Goal: Transaction & Acquisition: Purchase product/service

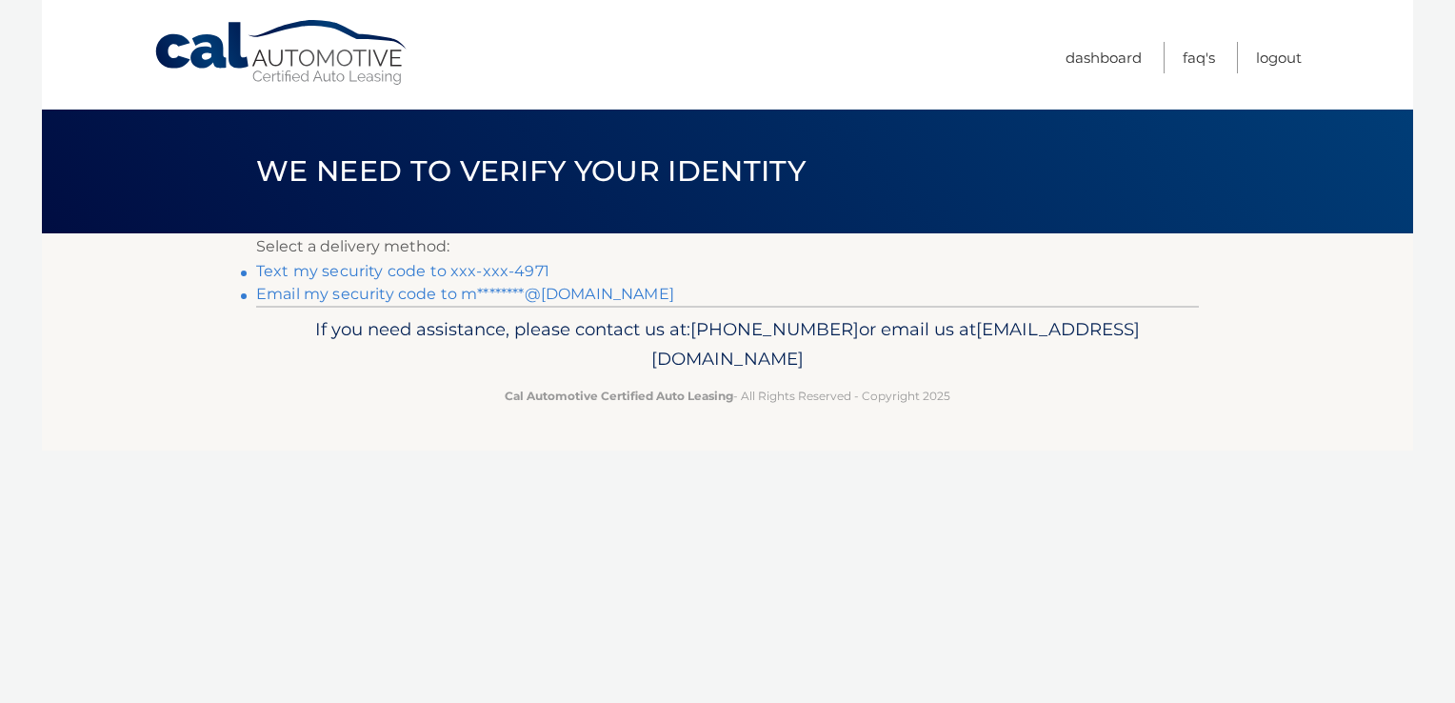
click at [491, 269] on link "Text my security code to xxx-xxx-4971" at bounding box center [402, 271] width 293 height 18
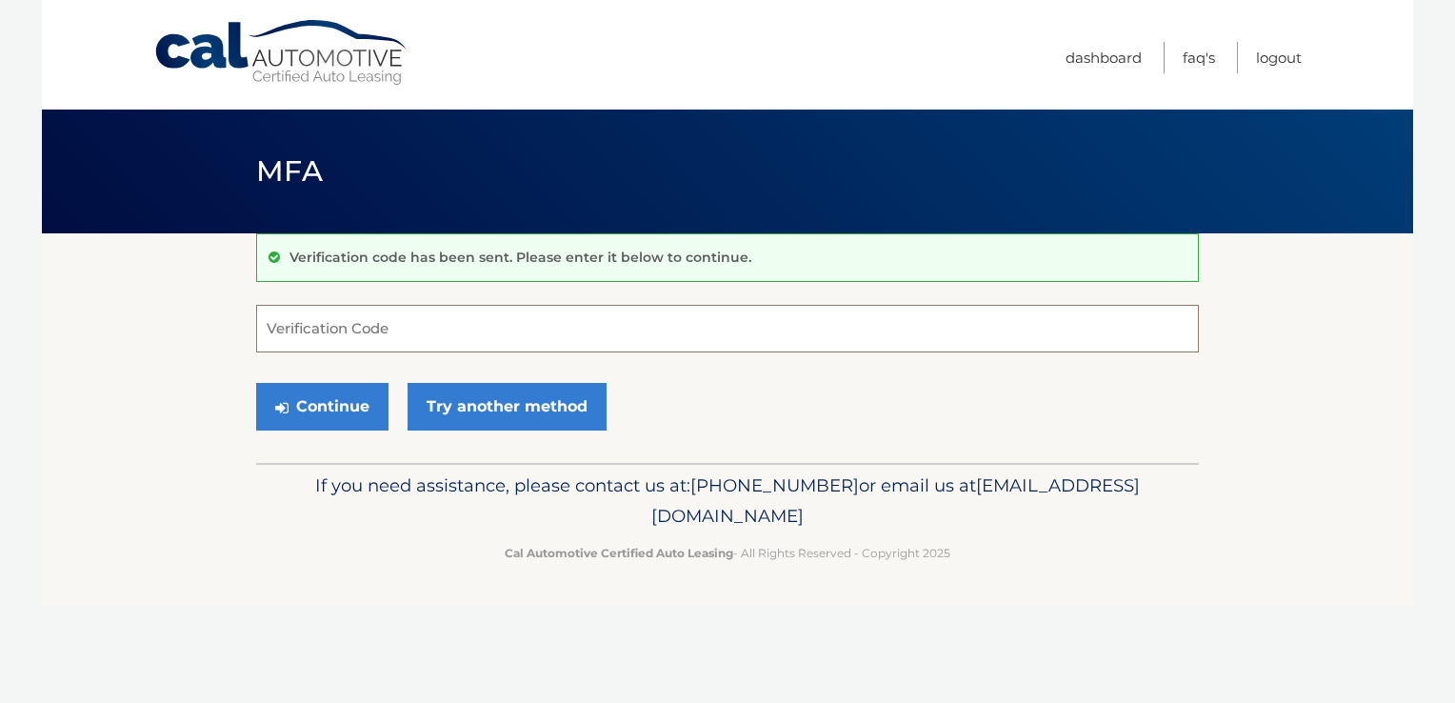
click at [456, 322] on input "Verification Code" at bounding box center [727, 329] width 943 height 48
type input "486162"
click at [342, 405] on button "Continue" at bounding box center [322, 407] width 132 height 48
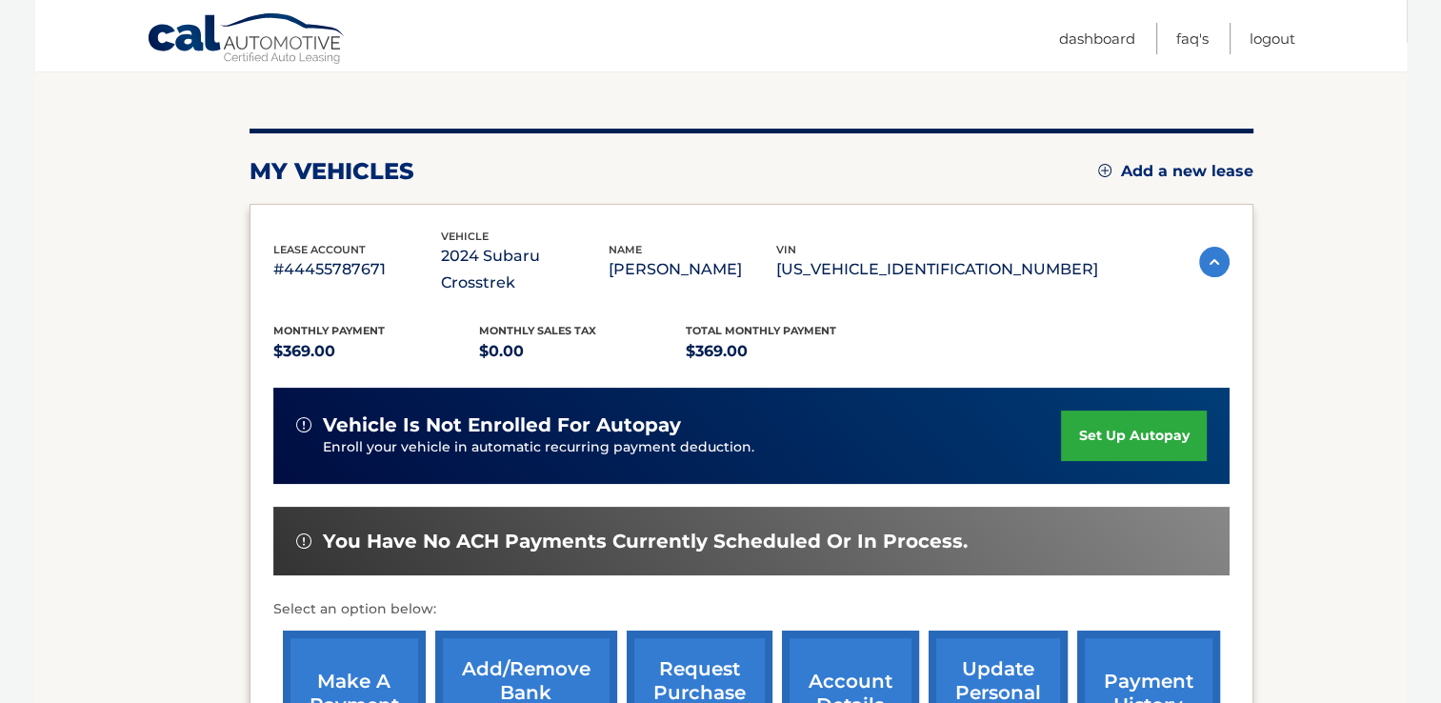
scroll to position [286, 0]
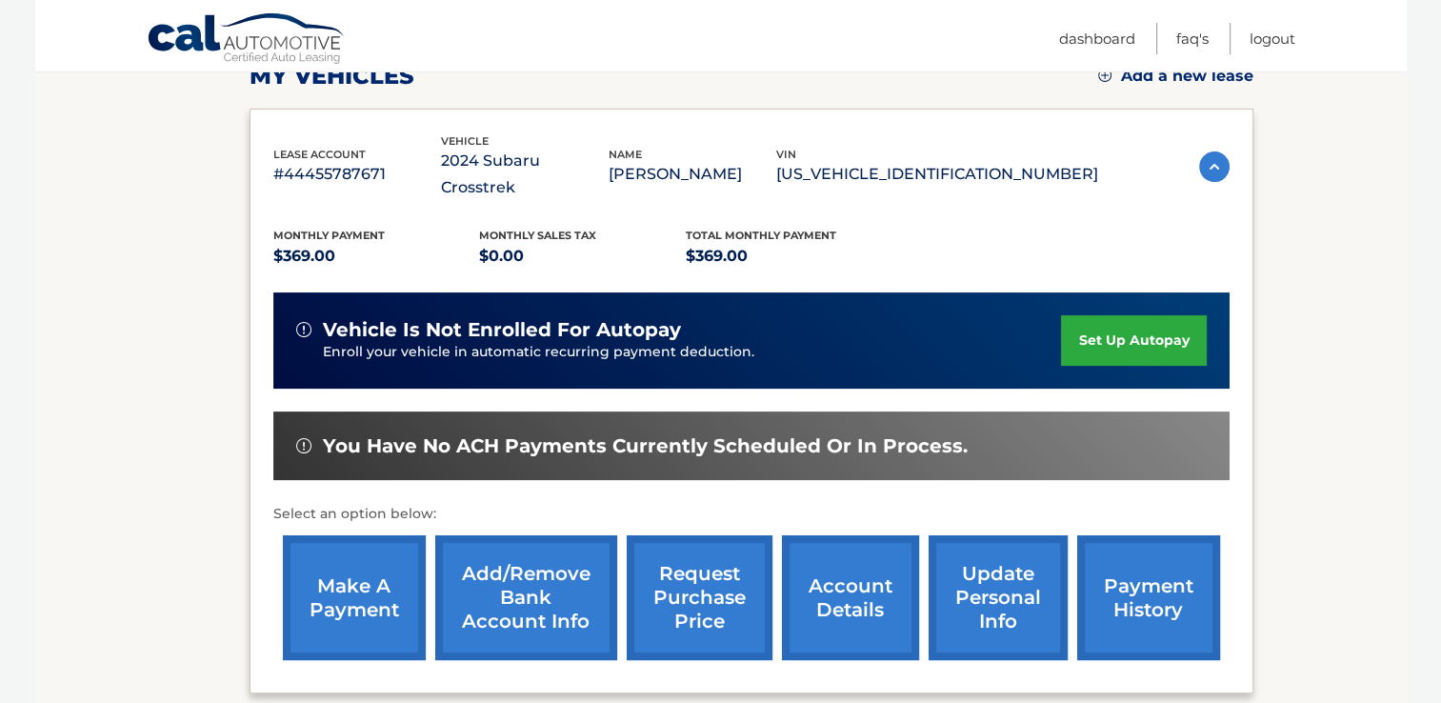
click at [349, 549] on link "make a payment" at bounding box center [354, 597] width 143 height 125
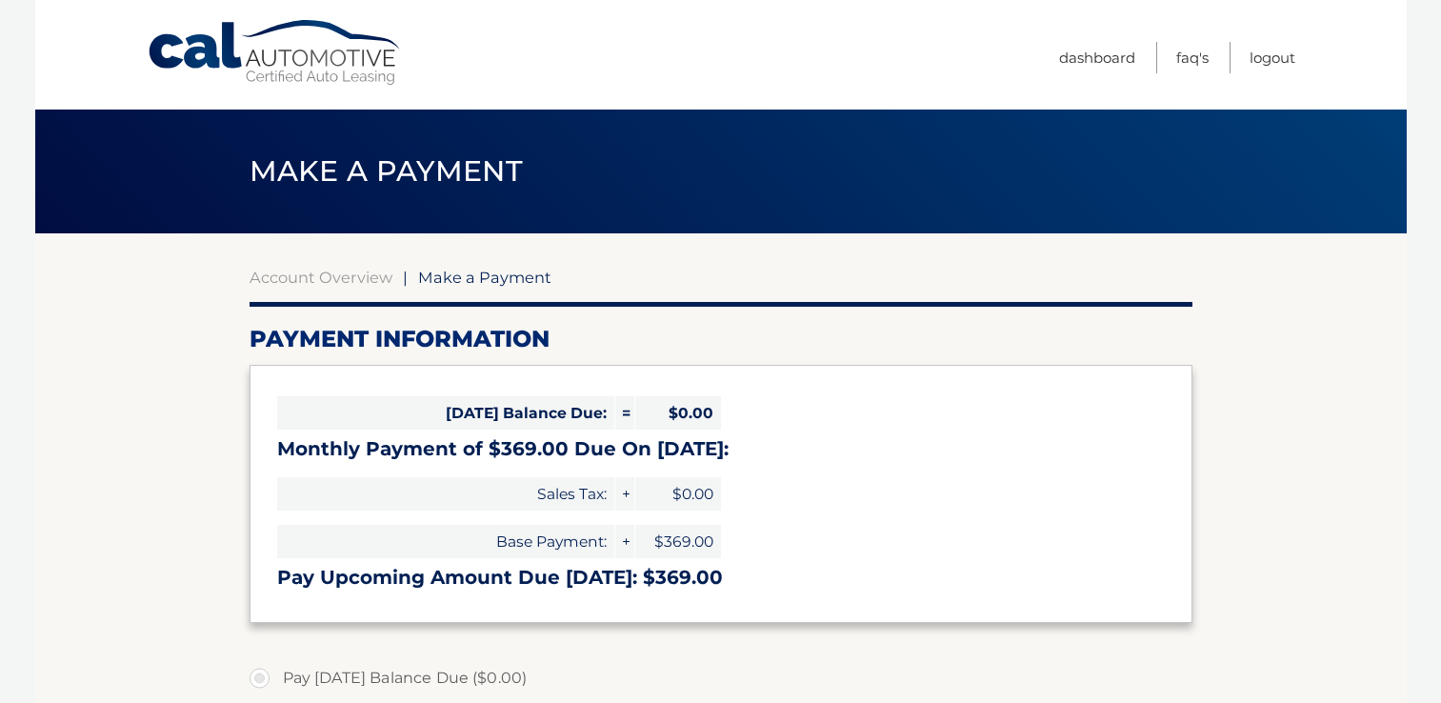
select select "Y2NiYjYyZmYtZGE2Yy00ZmVlLTg2MDItYWIxNDgyOTgyZTkz"
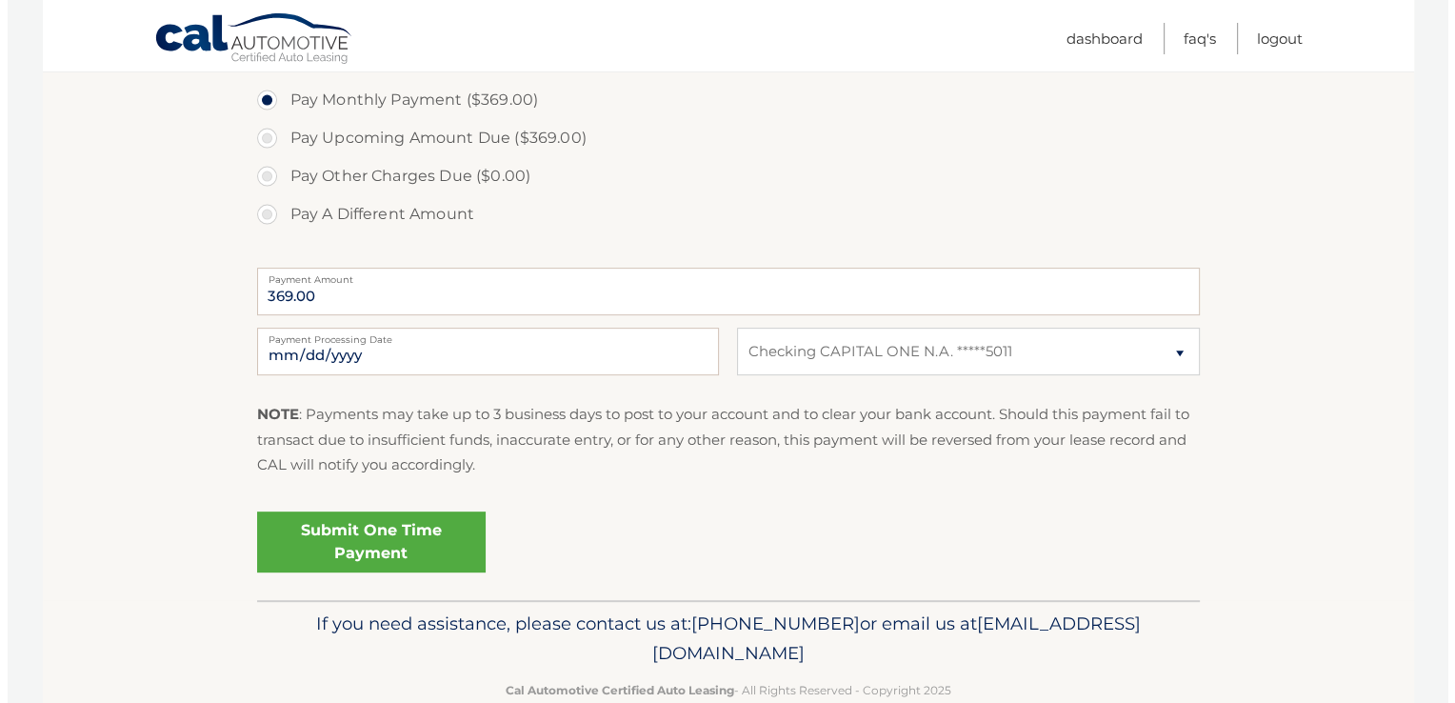
scroll to position [656, 0]
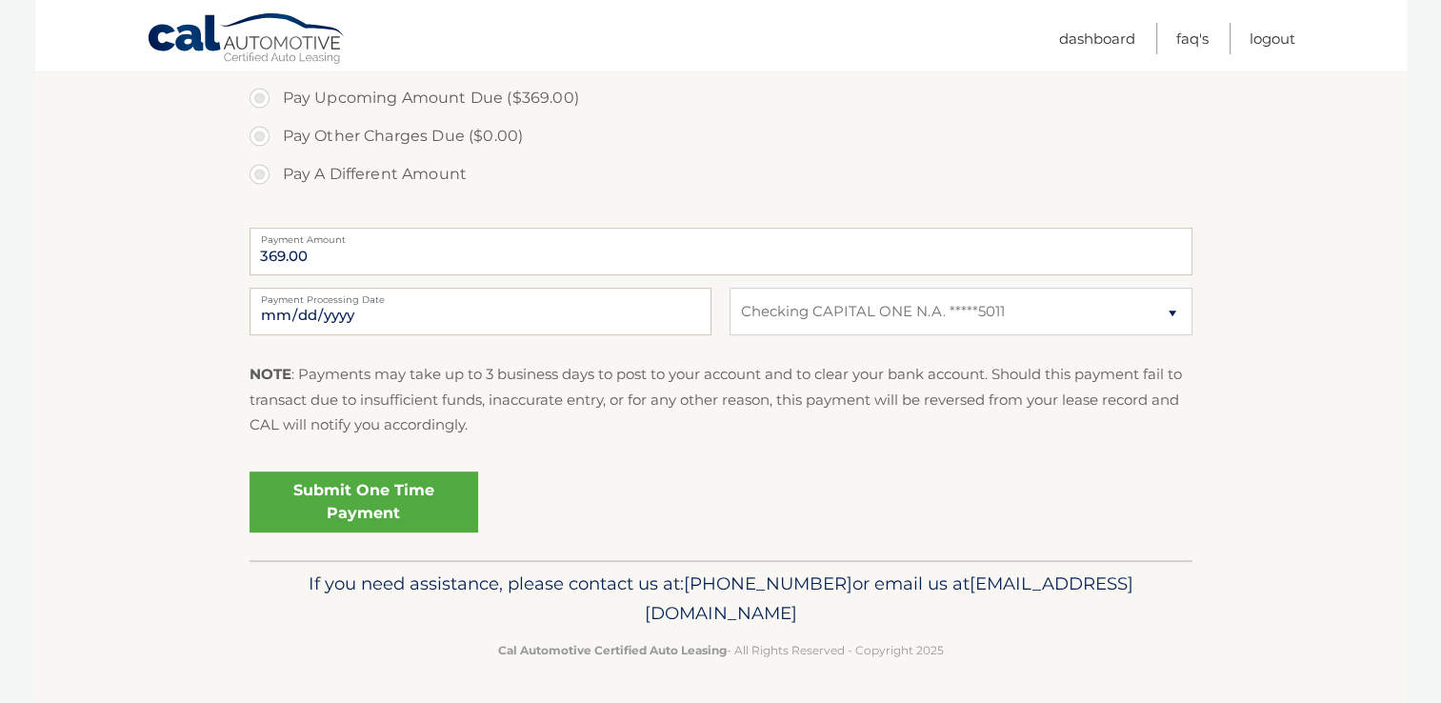
click at [381, 489] on link "Submit One Time Payment" at bounding box center [363, 501] width 229 height 61
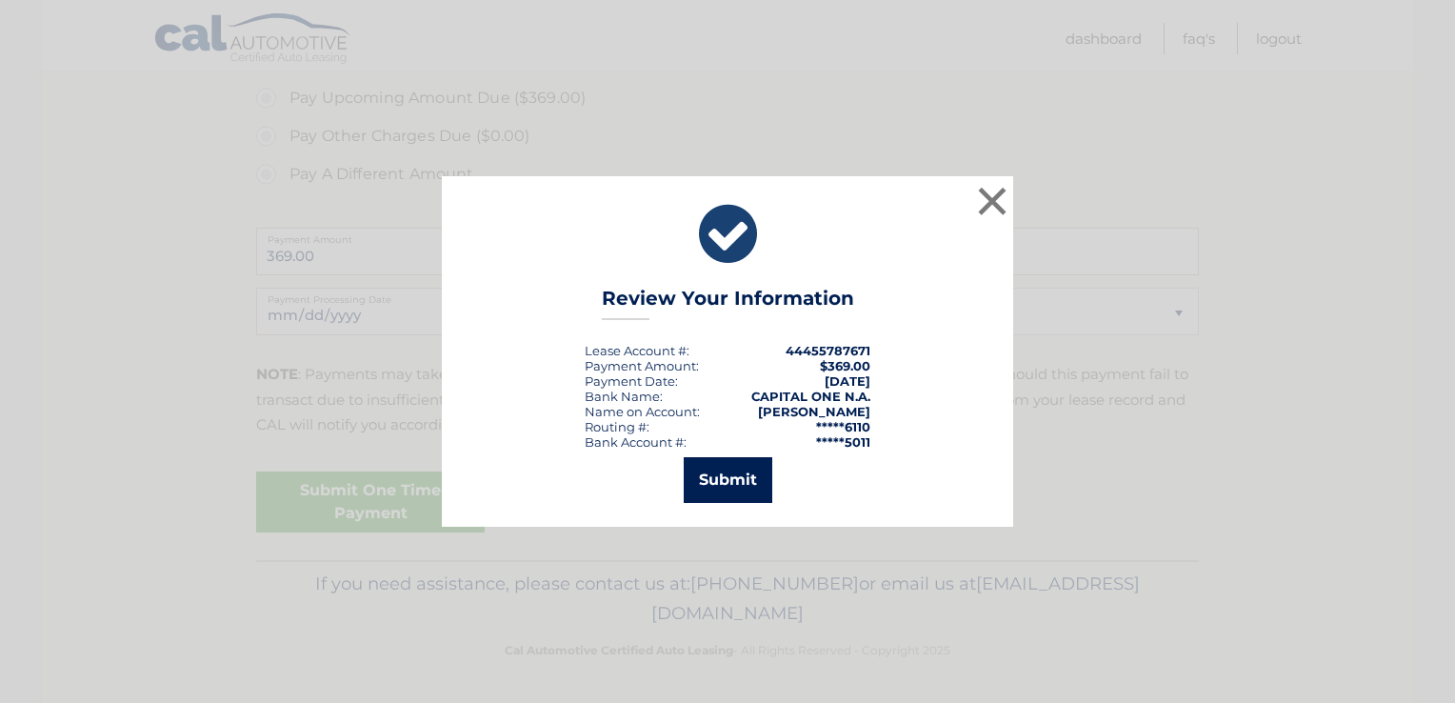
click at [716, 478] on button "Submit" at bounding box center [728, 480] width 89 height 46
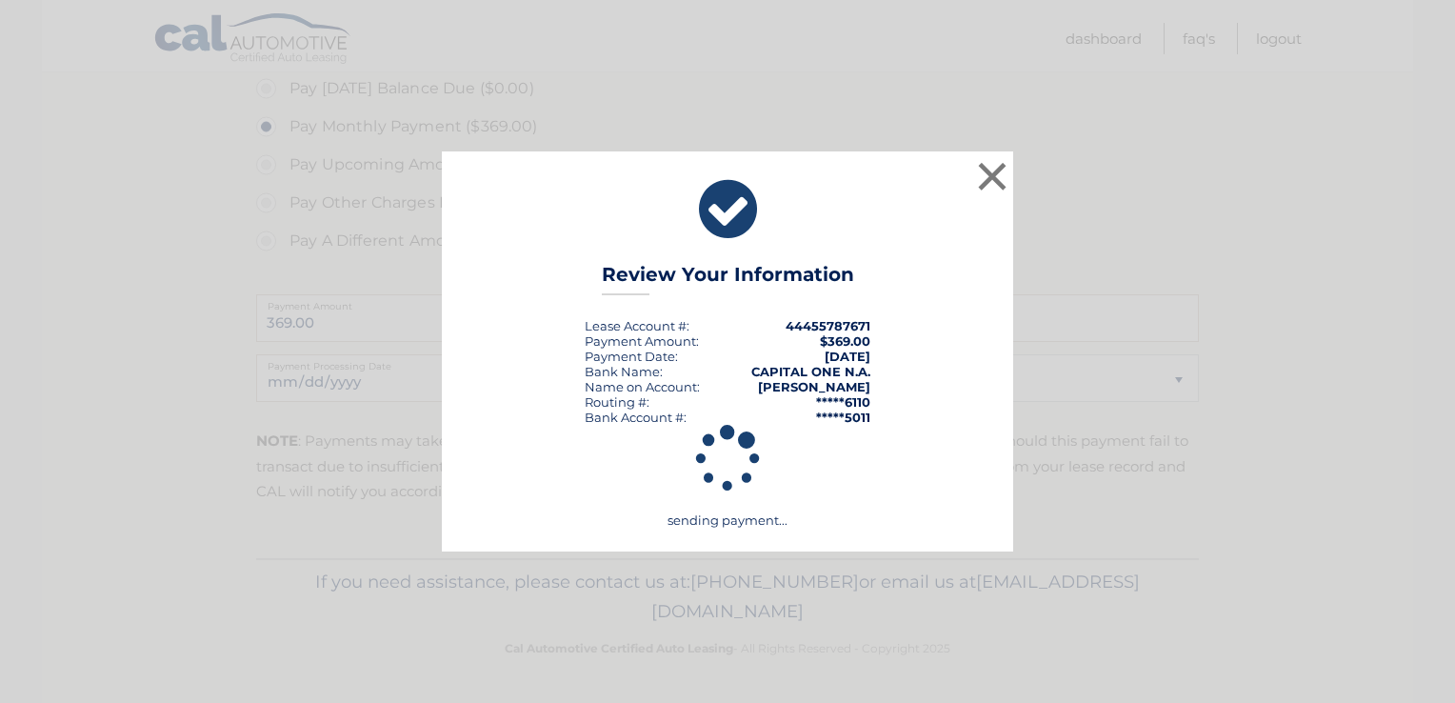
scroll to position [588, 0]
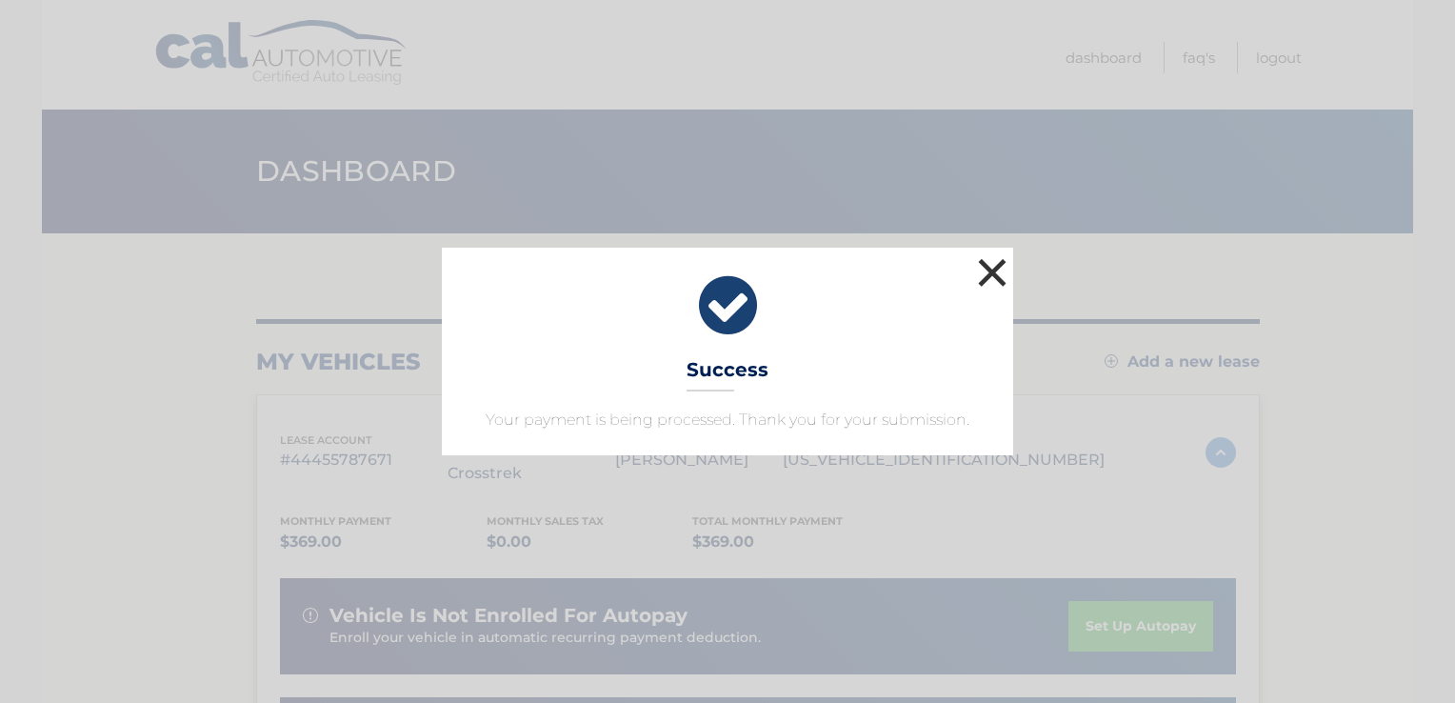
click at [990, 276] on button "×" at bounding box center [992, 272] width 38 height 38
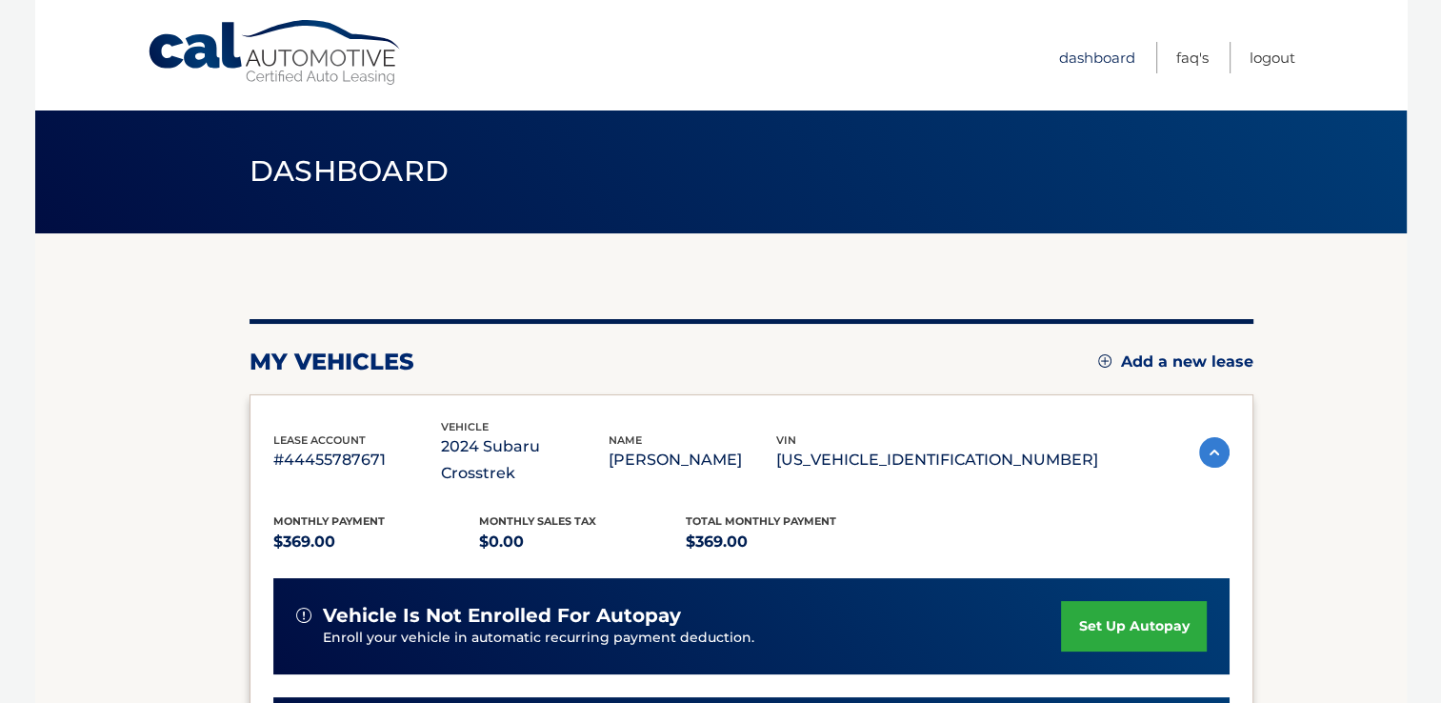
click at [1097, 54] on link "Dashboard" at bounding box center [1097, 57] width 76 height 31
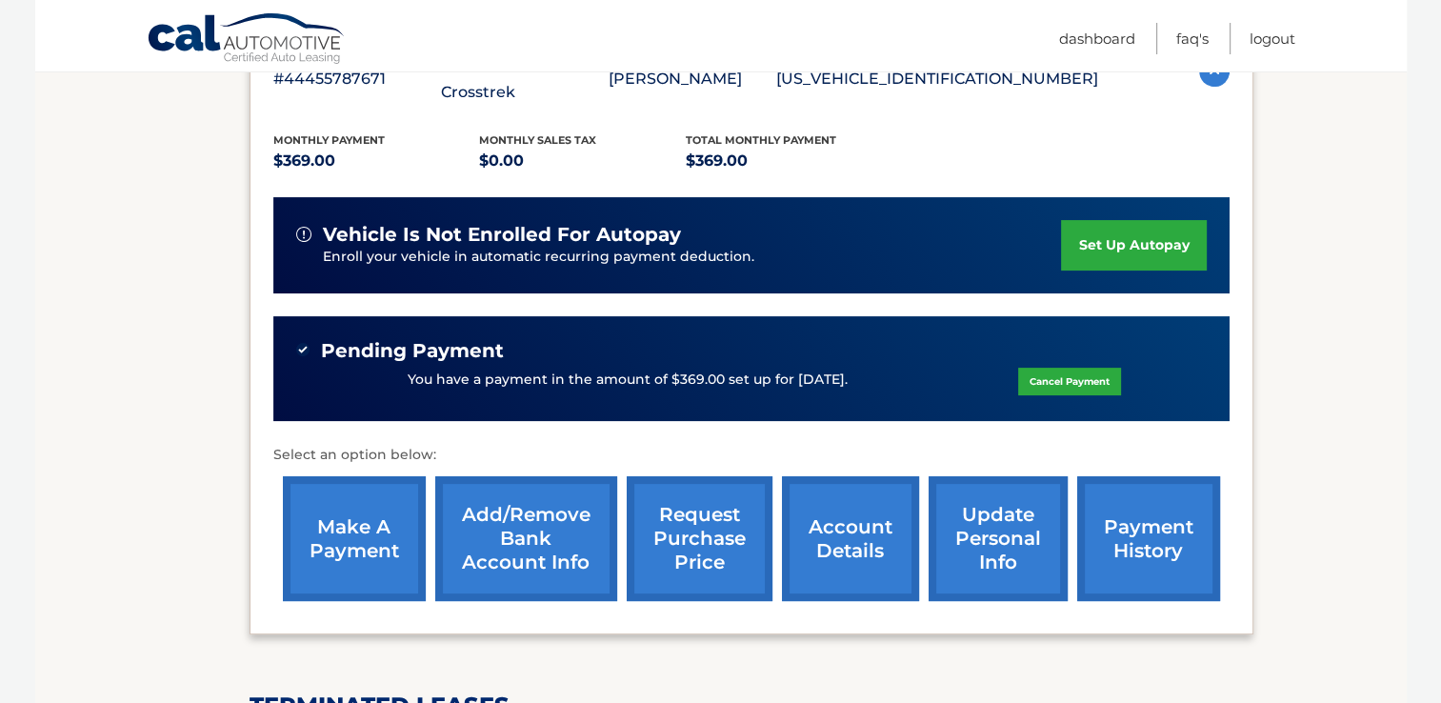
scroll to position [476, 0]
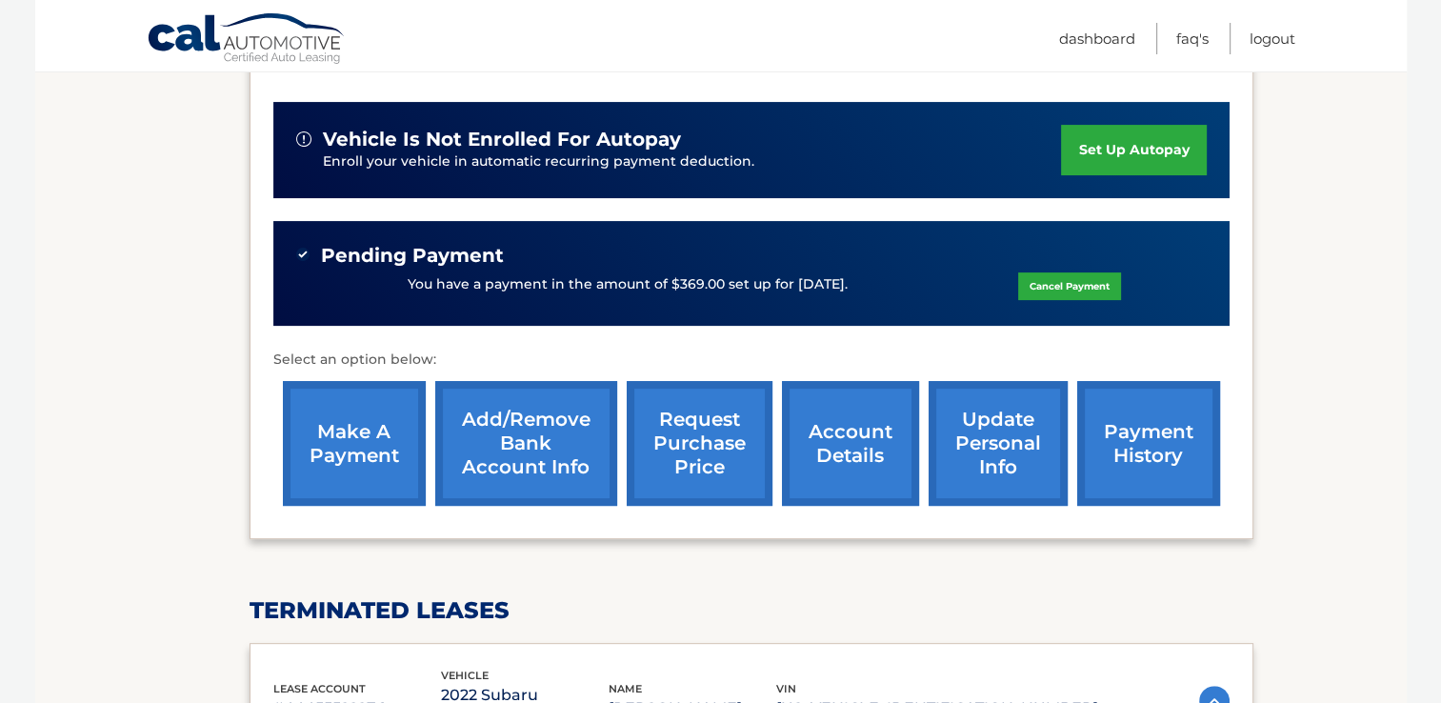
click at [985, 420] on link "update personal info" at bounding box center [997, 443] width 139 height 125
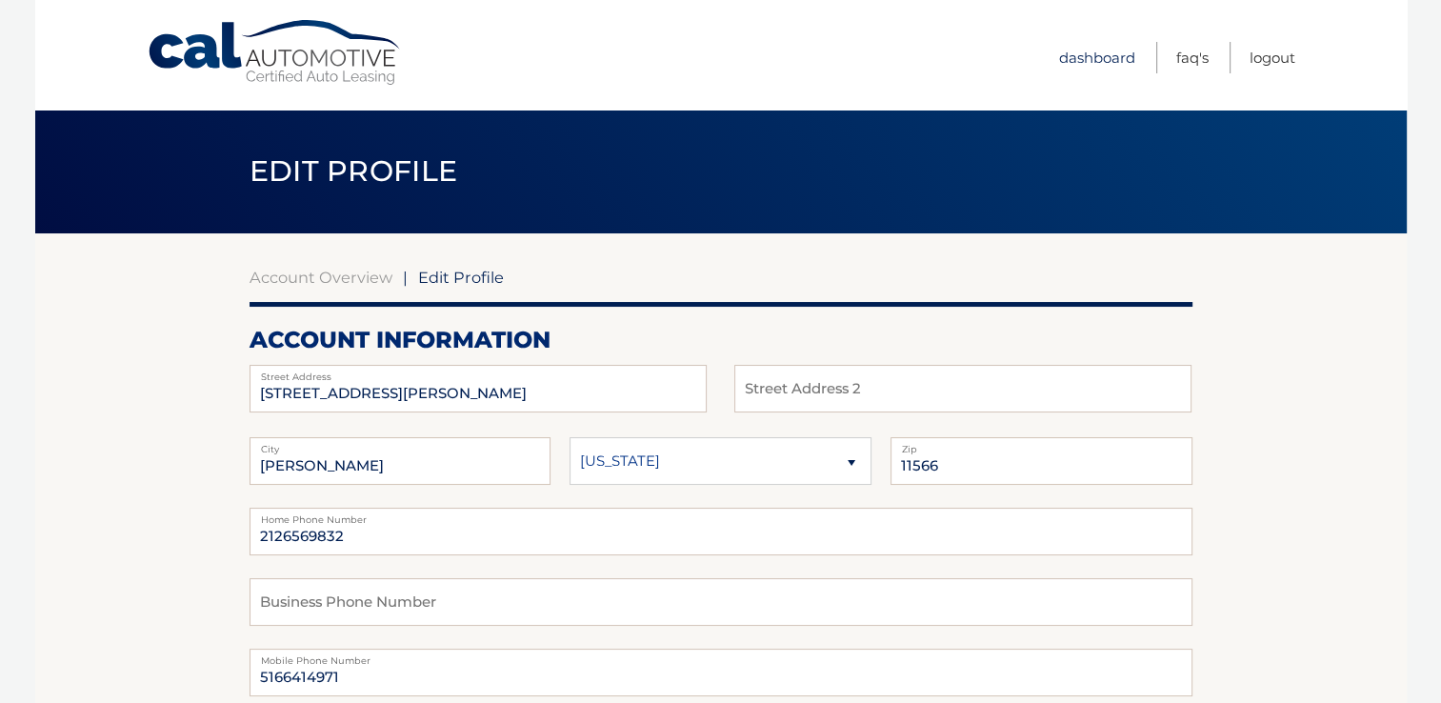
click at [1107, 59] on link "Dashboard" at bounding box center [1097, 57] width 76 height 31
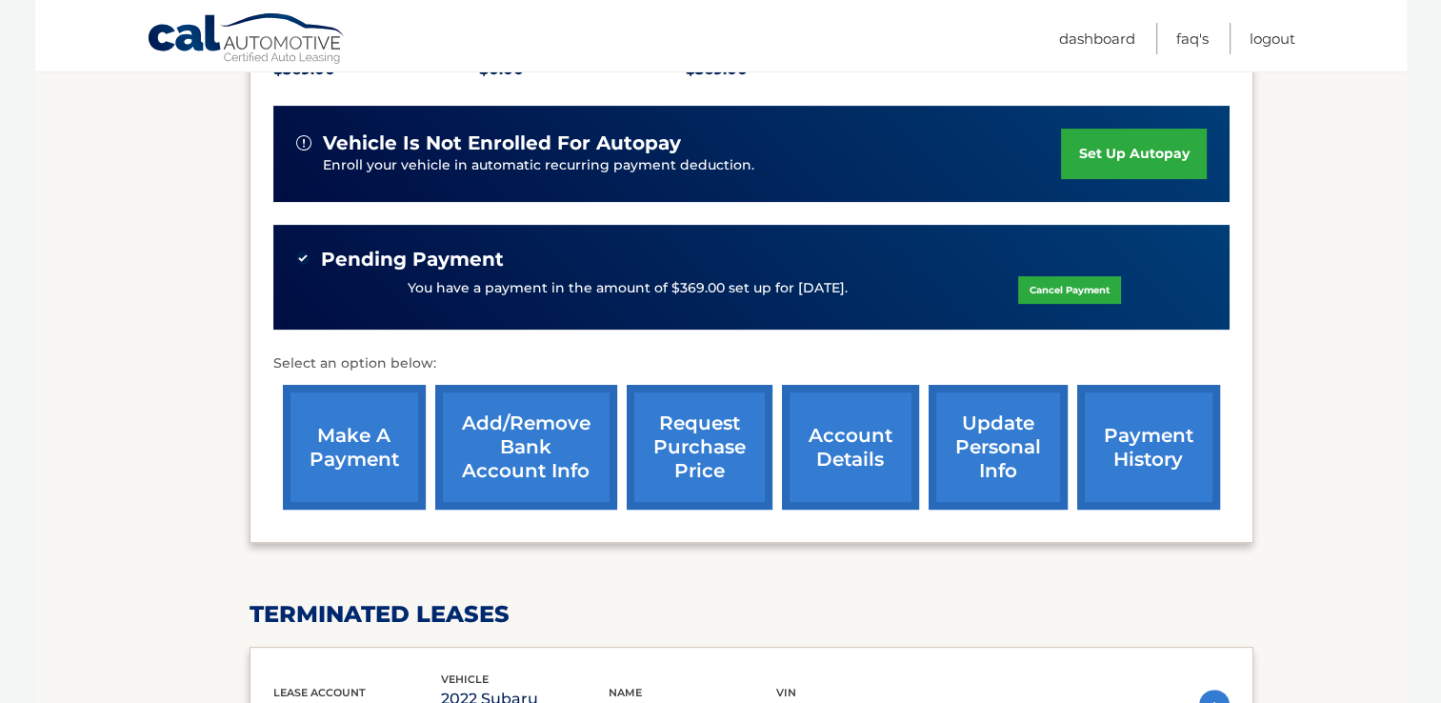
scroll to position [476, 0]
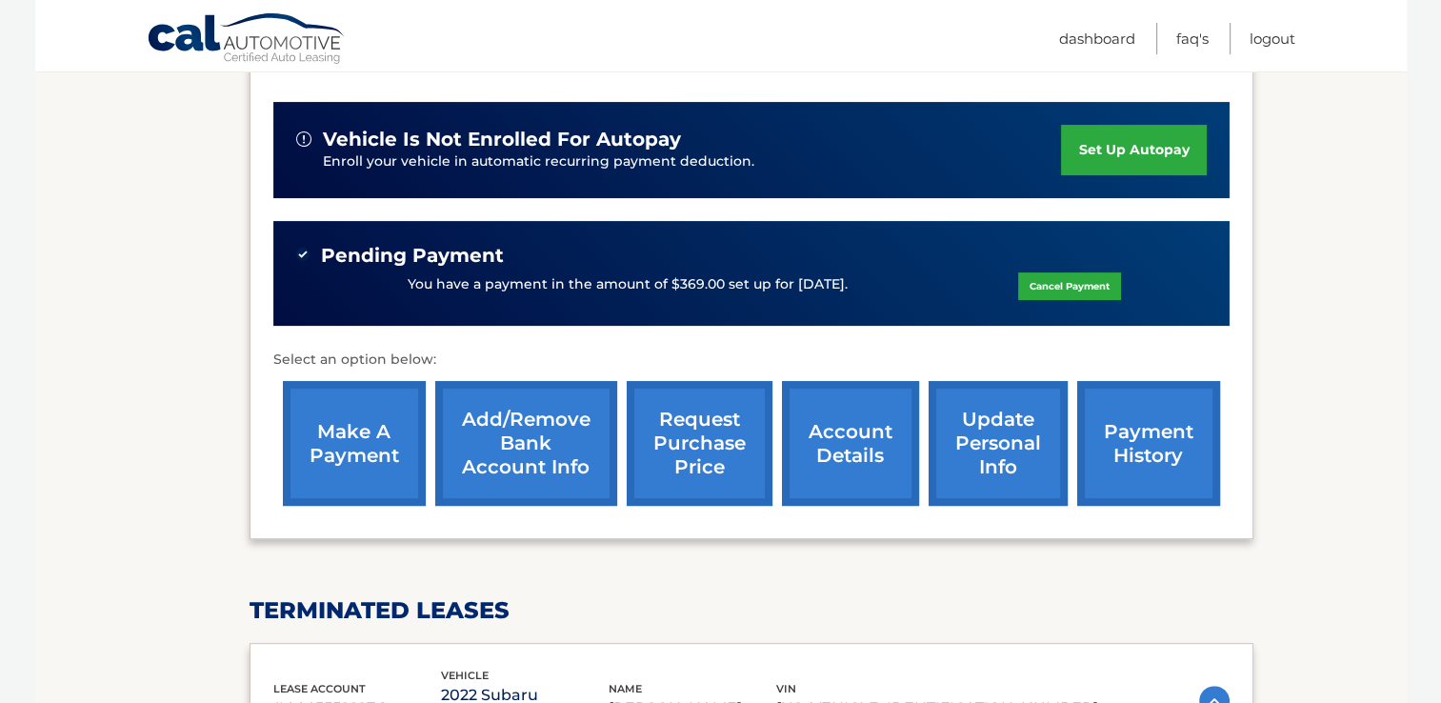
click at [833, 409] on link "account details" at bounding box center [850, 443] width 137 height 125
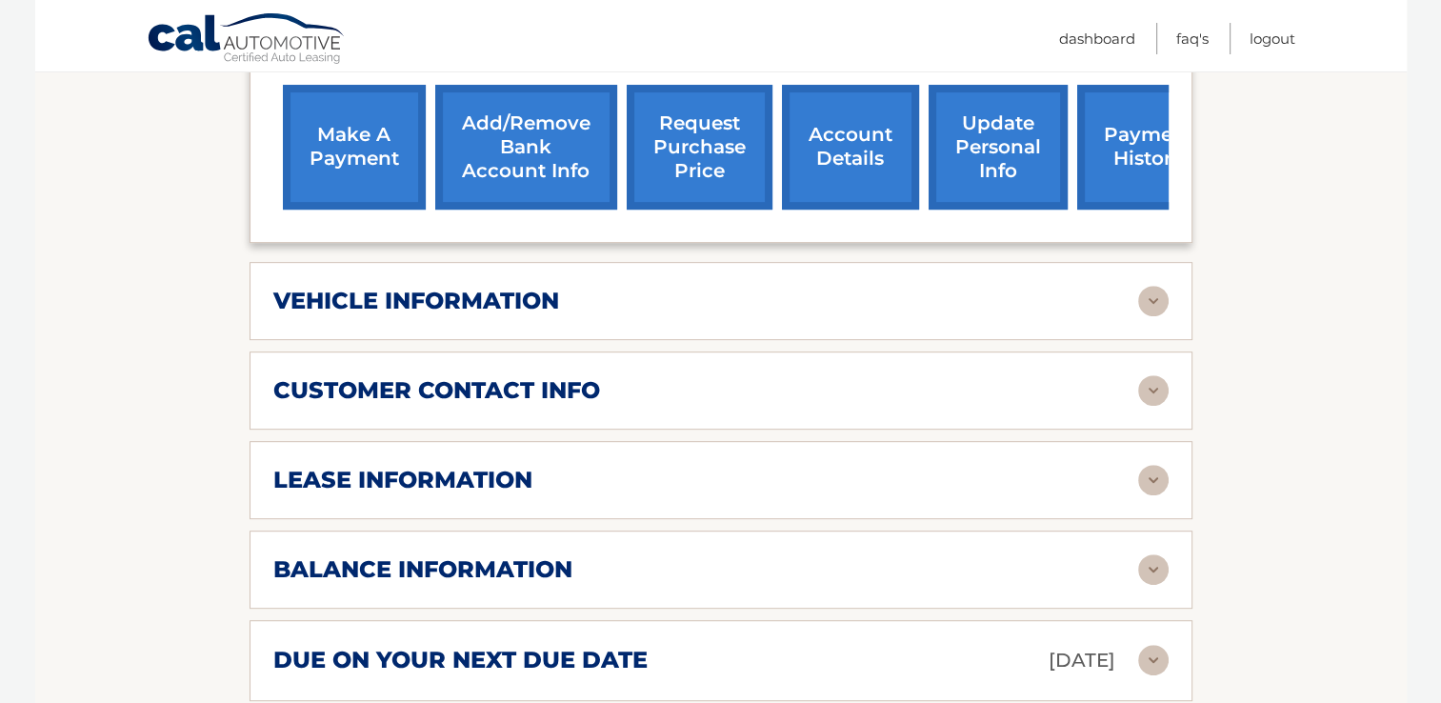
scroll to position [857, 0]
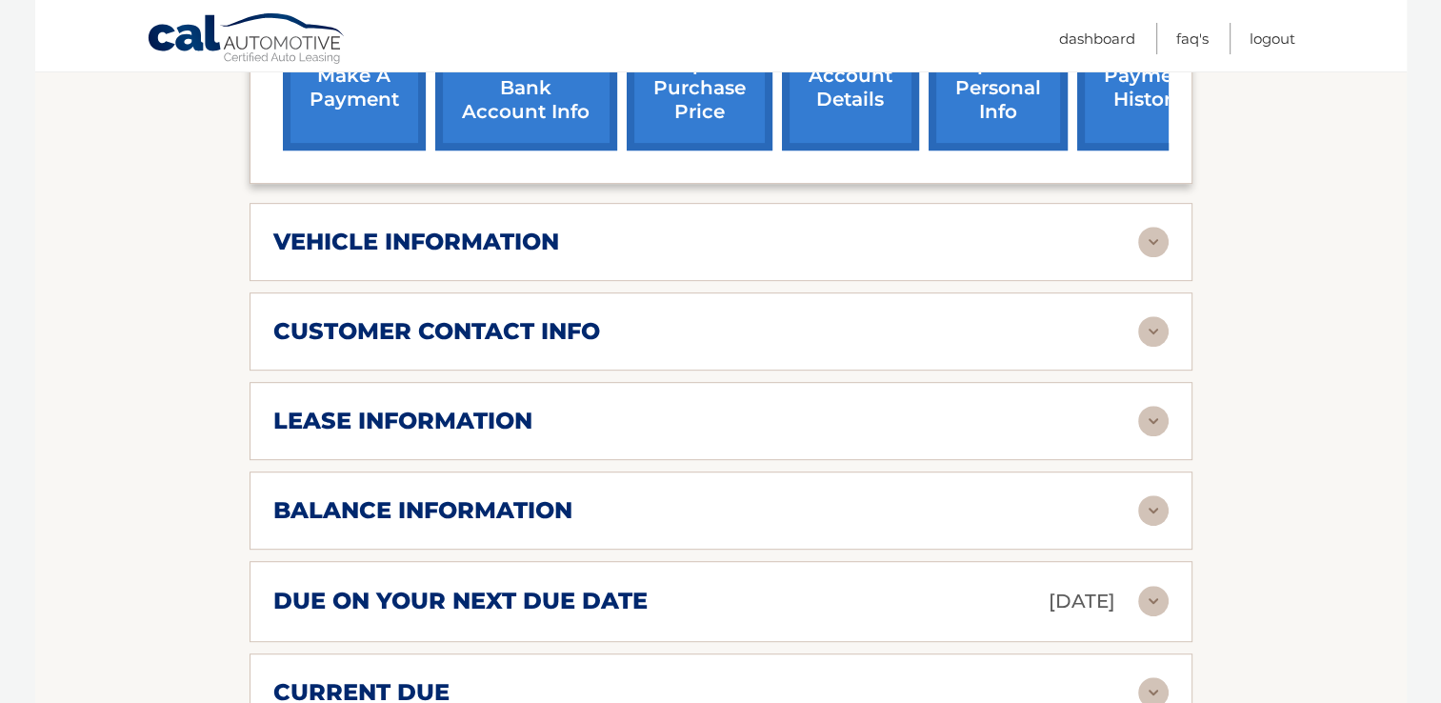
click at [1163, 227] on img at bounding box center [1153, 242] width 30 height 30
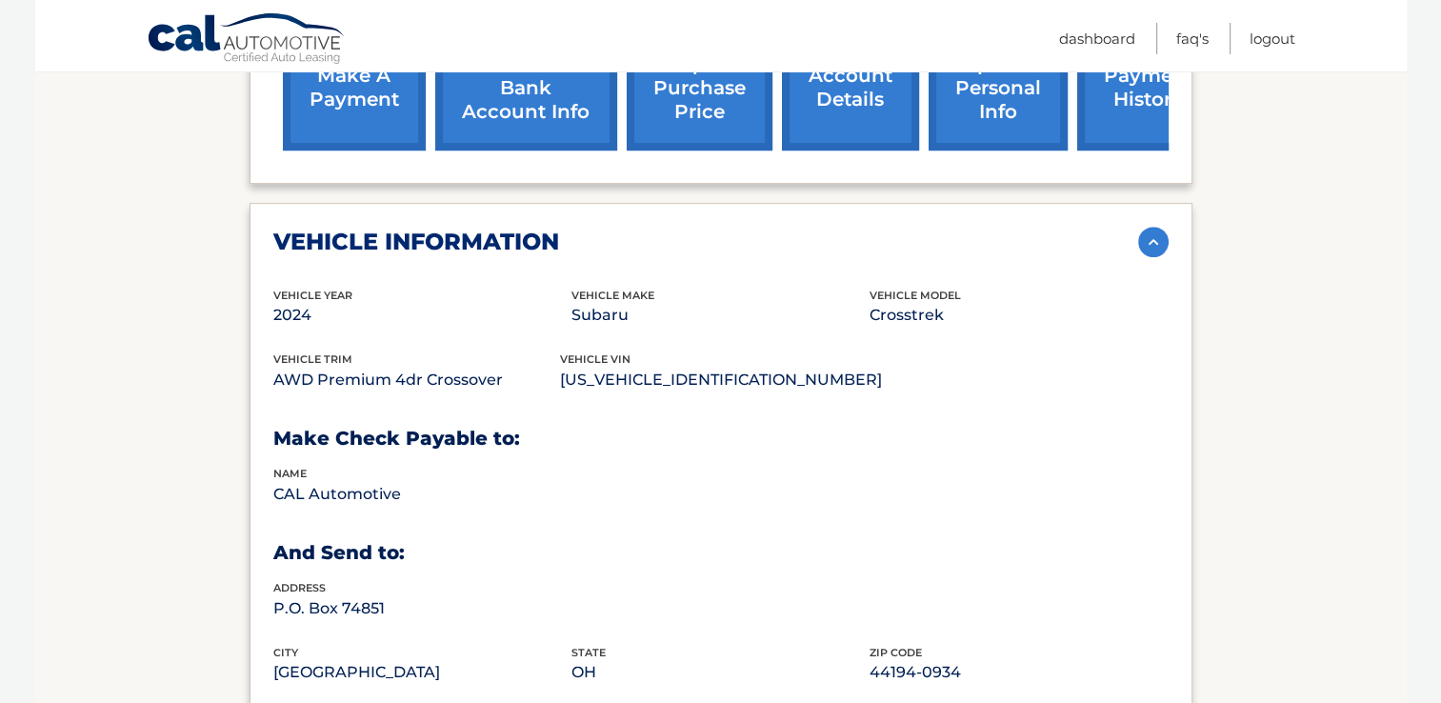
click at [1158, 227] on img at bounding box center [1153, 242] width 30 height 30
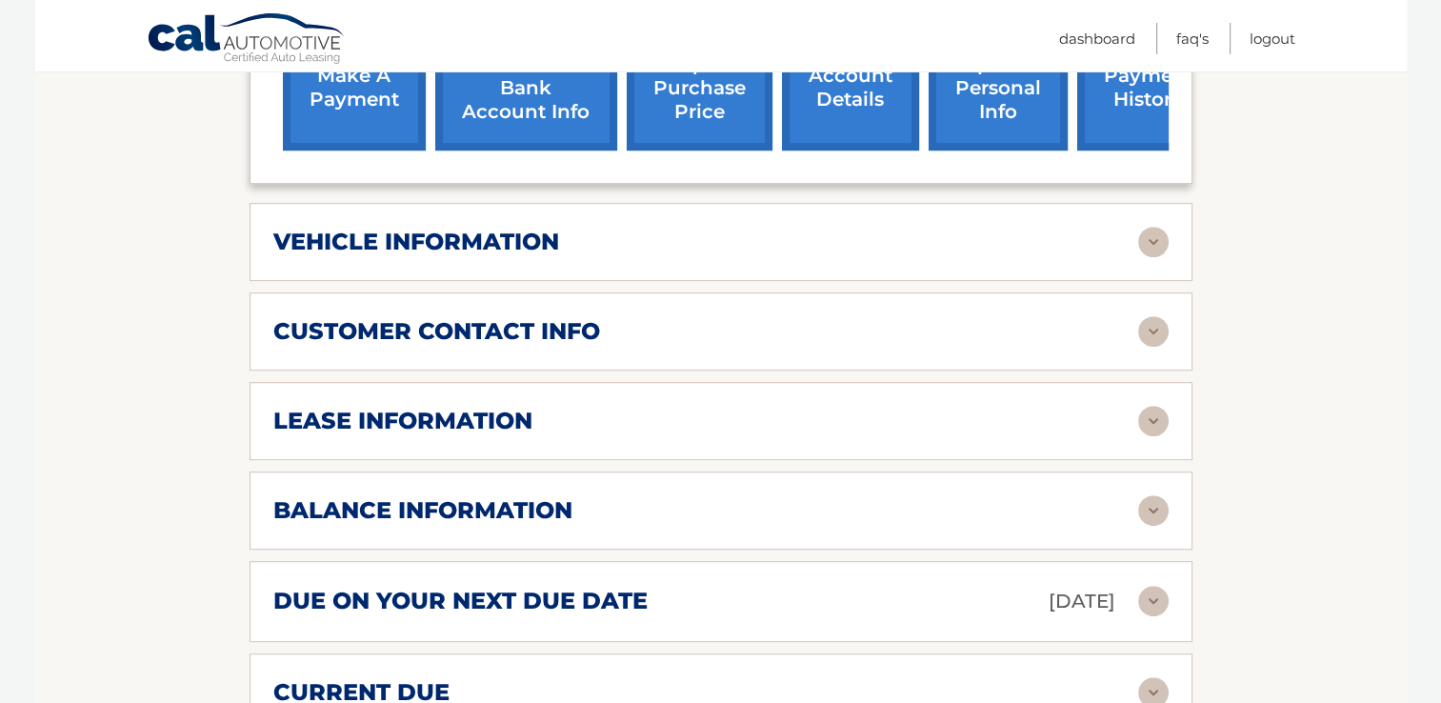
click at [1148, 316] on img at bounding box center [1153, 331] width 30 height 30
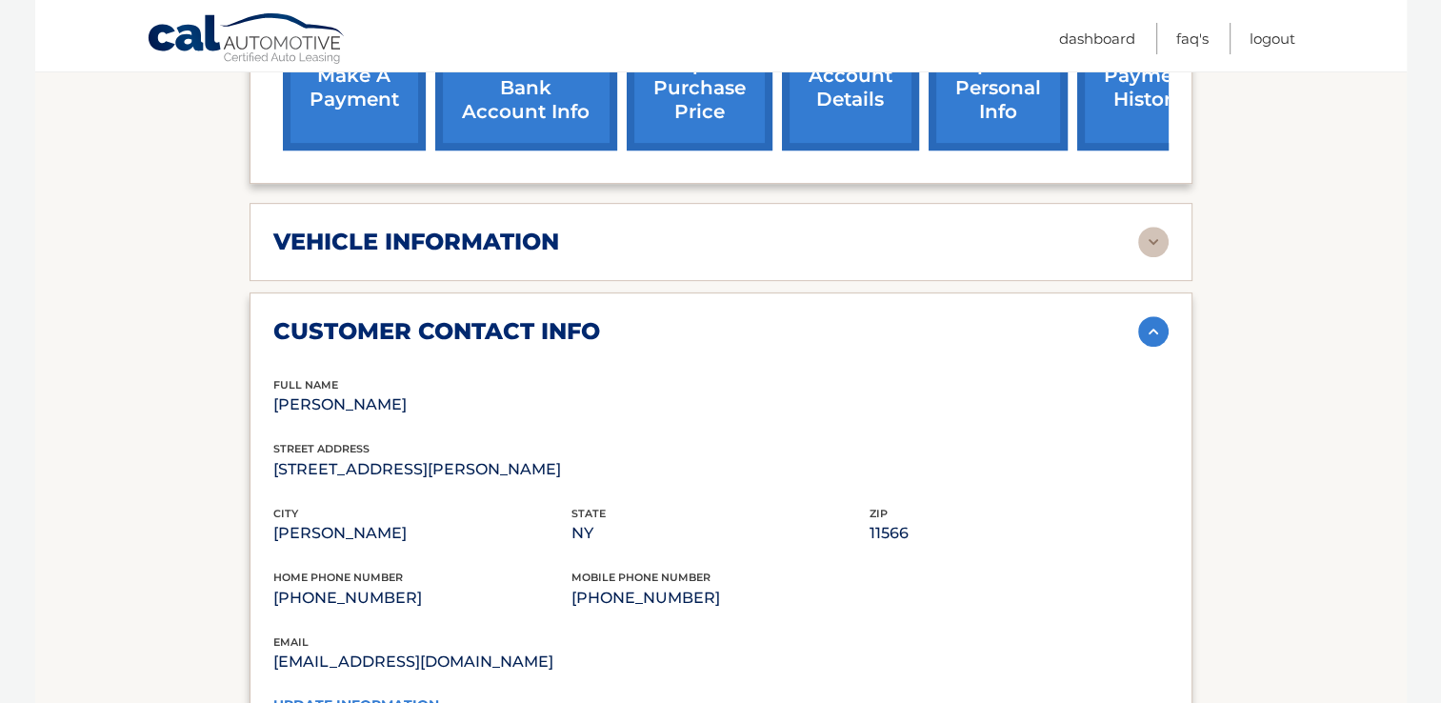
click at [1145, 316] on img at bounding box center [1153, 331] width 30 height 30
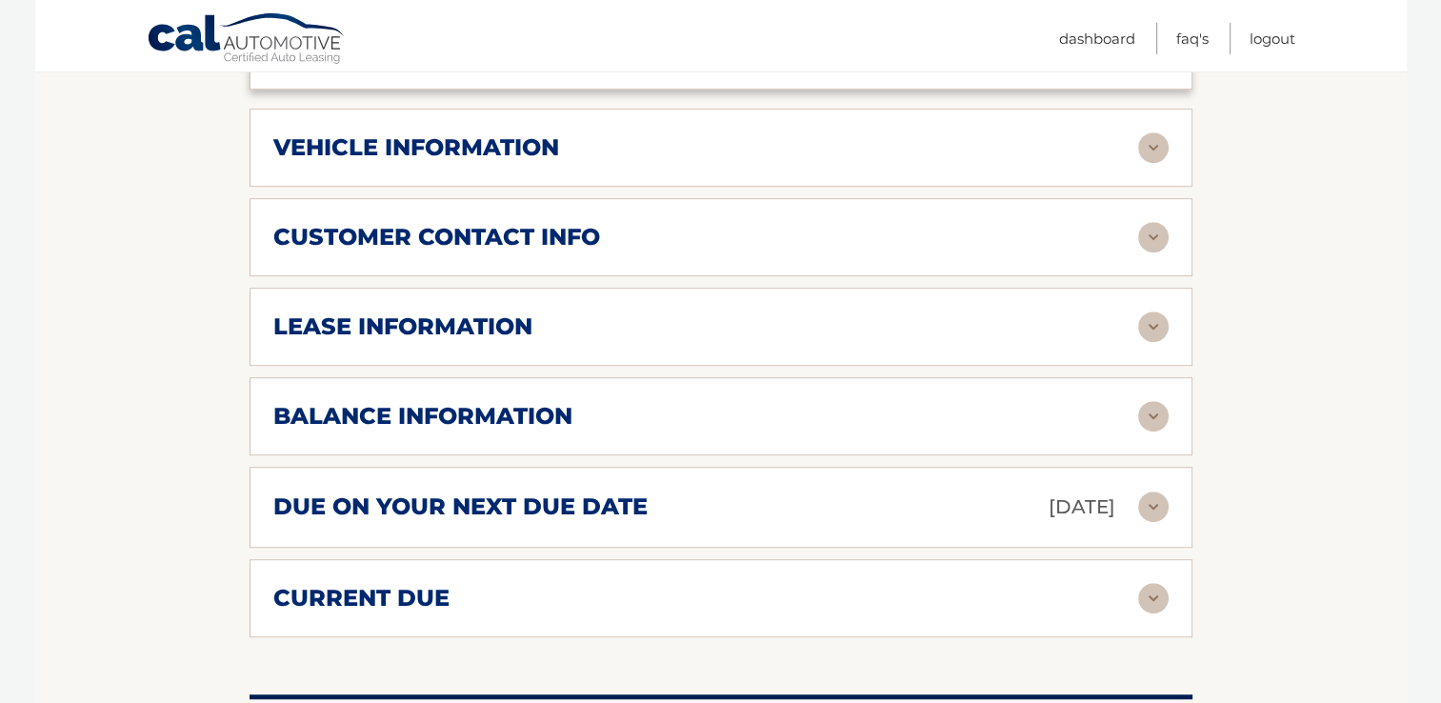
scroll to position [952, 0]
click at [1147, 310] on img at bounding box center [1153, 325] width 30 height 30
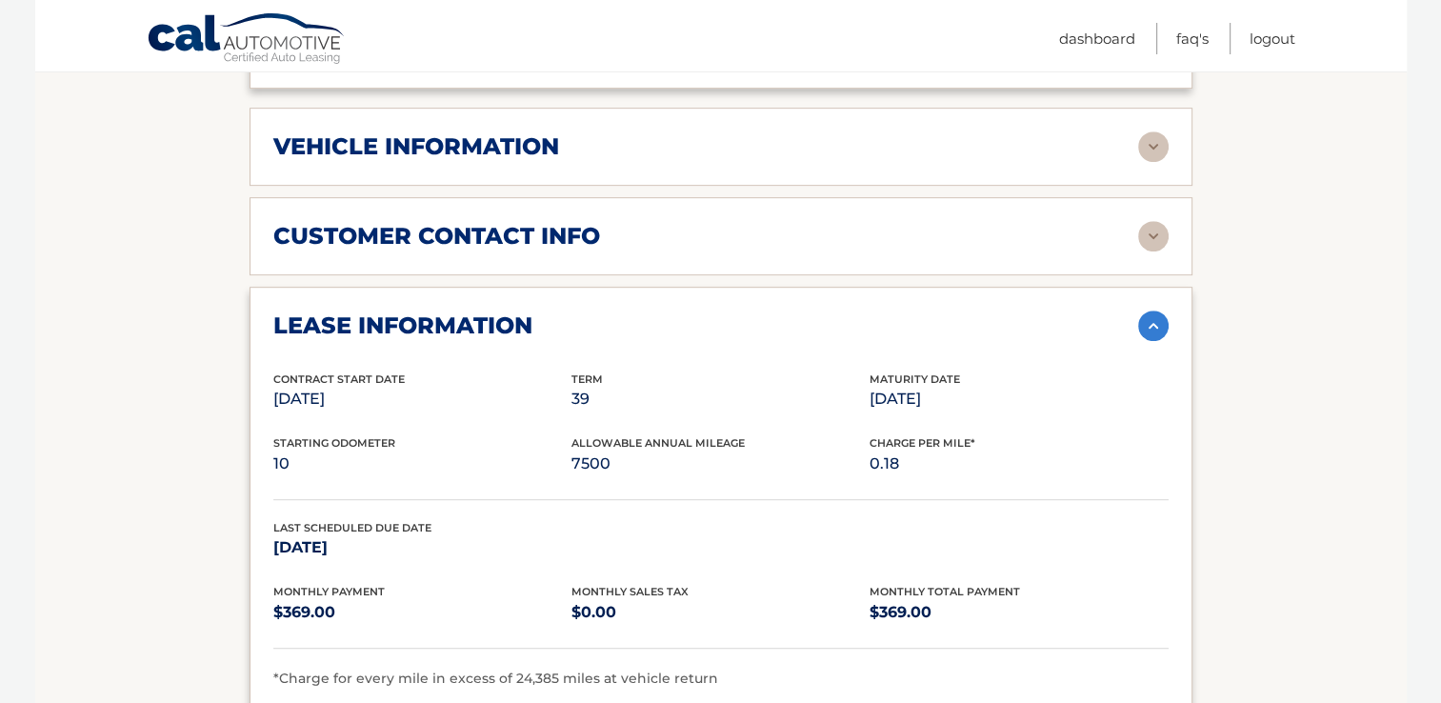
click at [1151, 310] on img at bounding box center [1153, 325] width 30 height 30
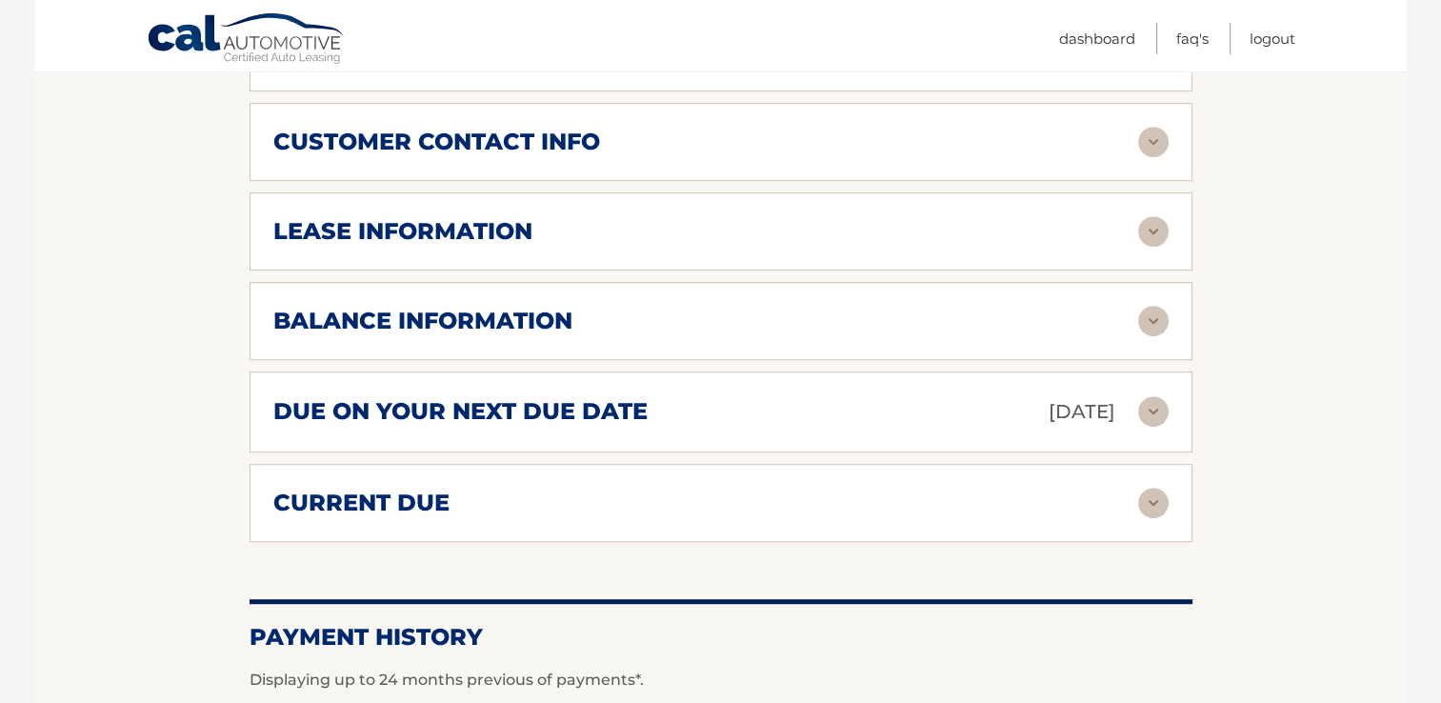
scroll to position [1047, 0]
click at [1141, 305] on img at bounding box center [1153, 320] width 30 height 30
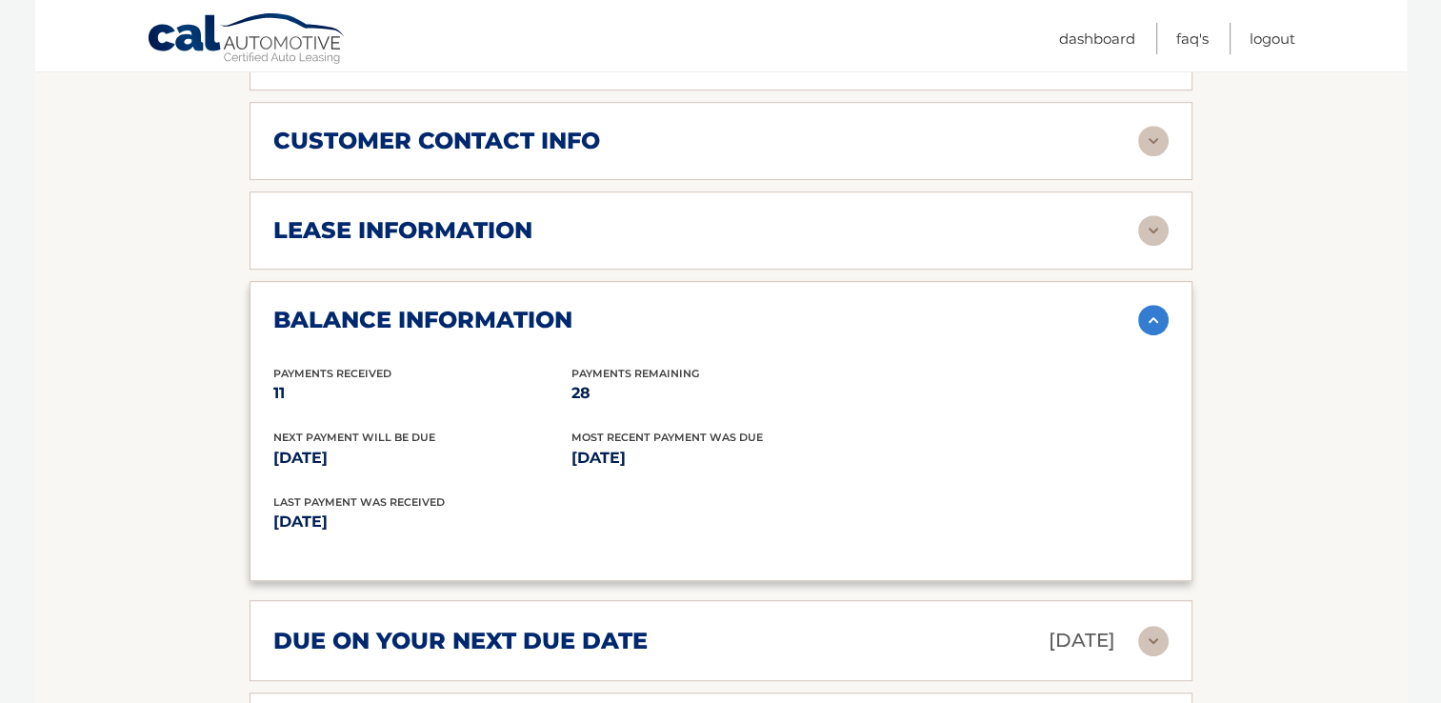
click at [1145, 305] on img at bounding box center [1153, 320] width 30 height 30
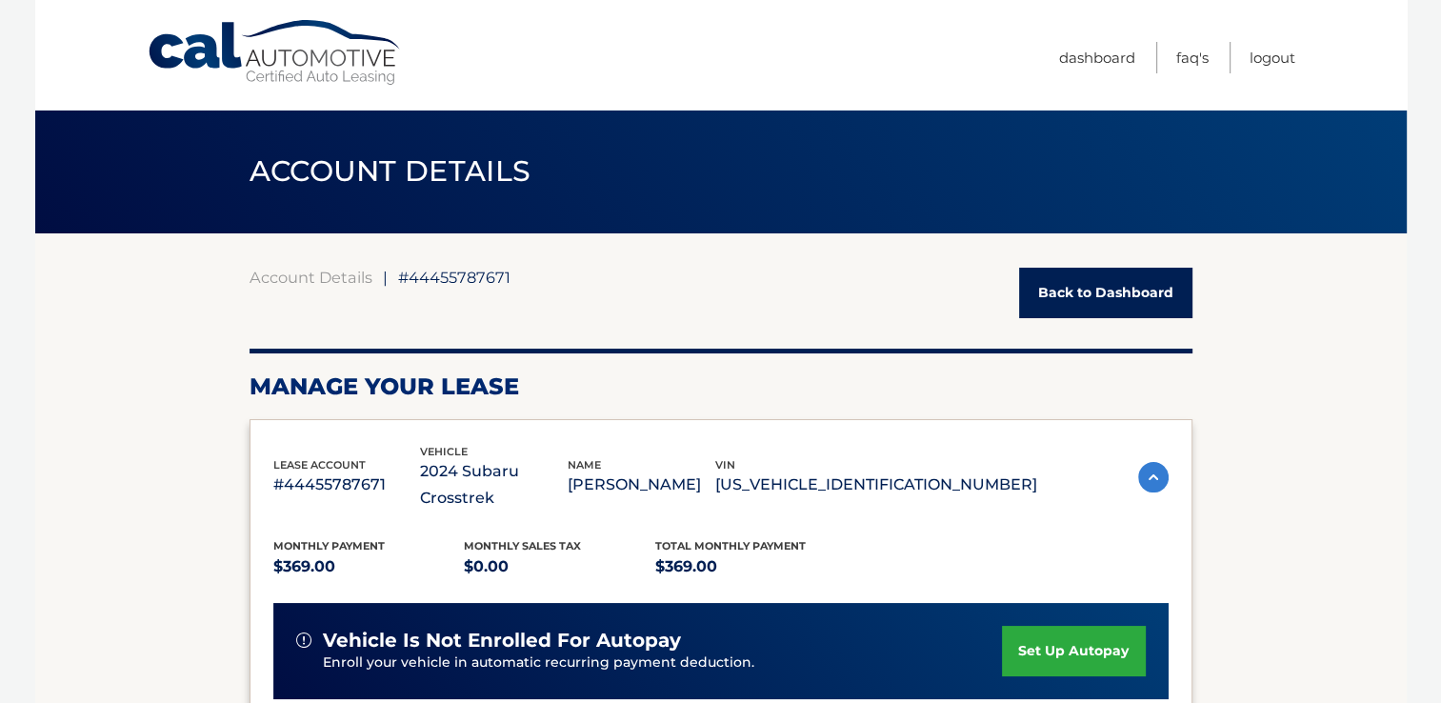
scroll to position [0, 0]
click at [1257, 50] on link "Logout" at bounding box center [1272, 57] width 46 height 31
